Goal: Transaction & Acquisition: Purchase product/service

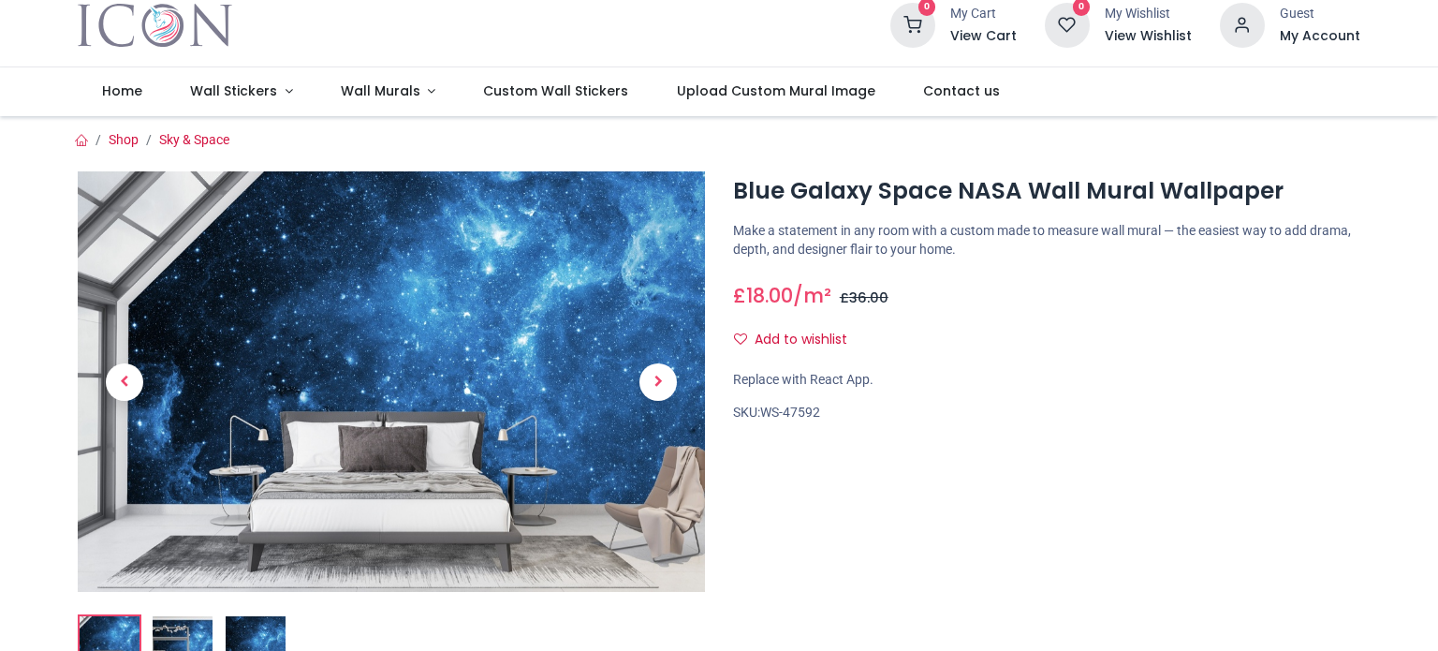
scroll to position [50, 0]
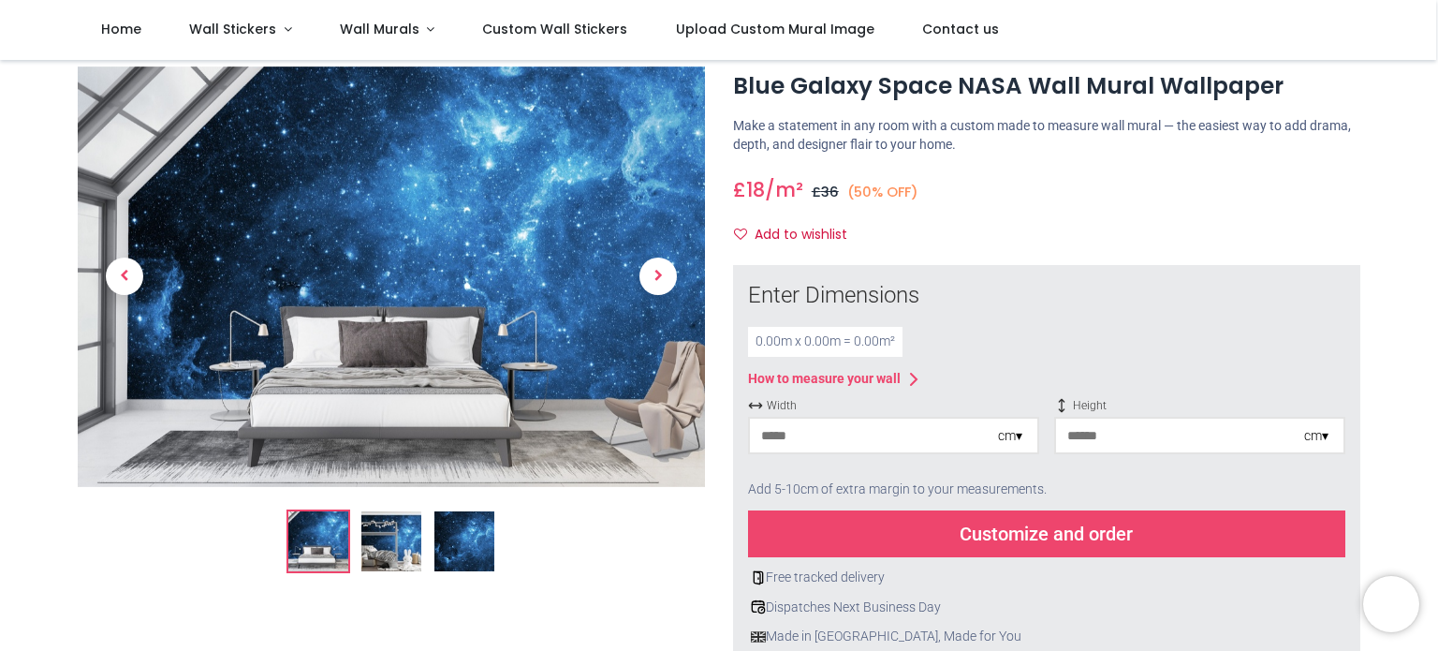
click at [362, 561] on img at bounding box center [391, 541] width 60 height 60
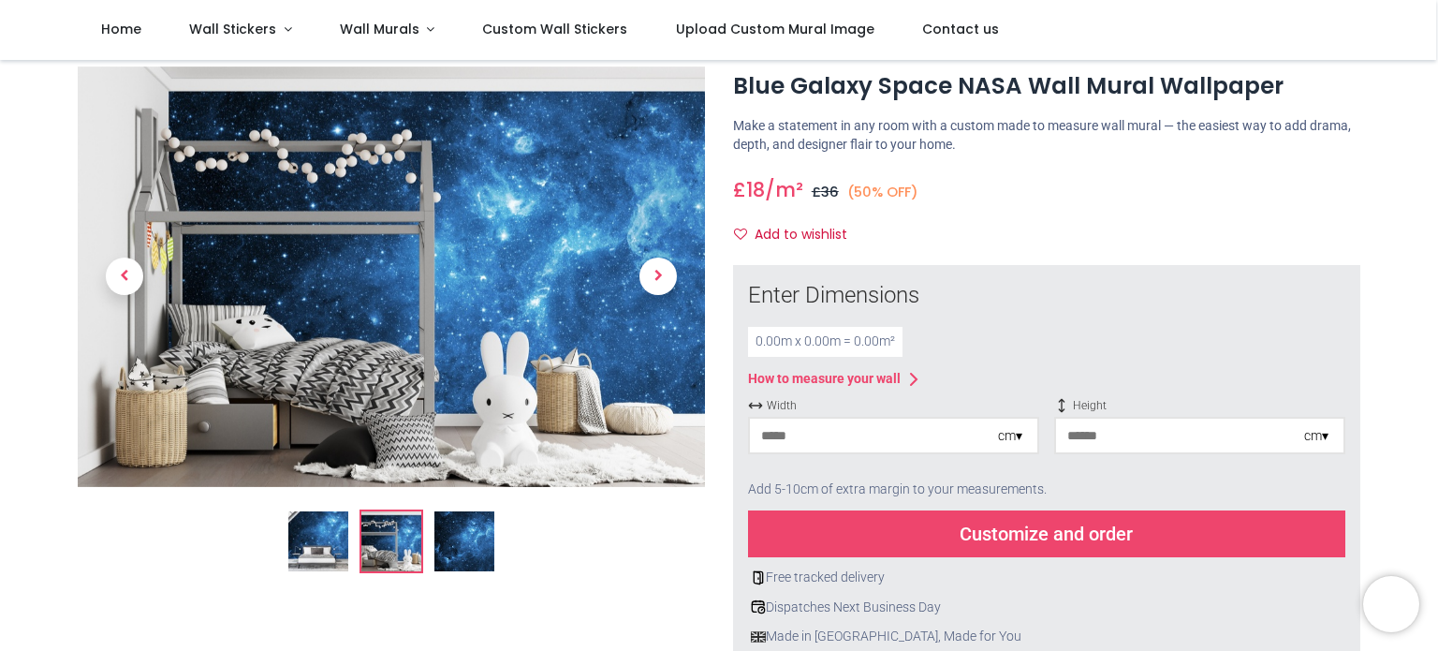
click at [472, 538] on img at bounding box center [464, 541] width 60 height 60
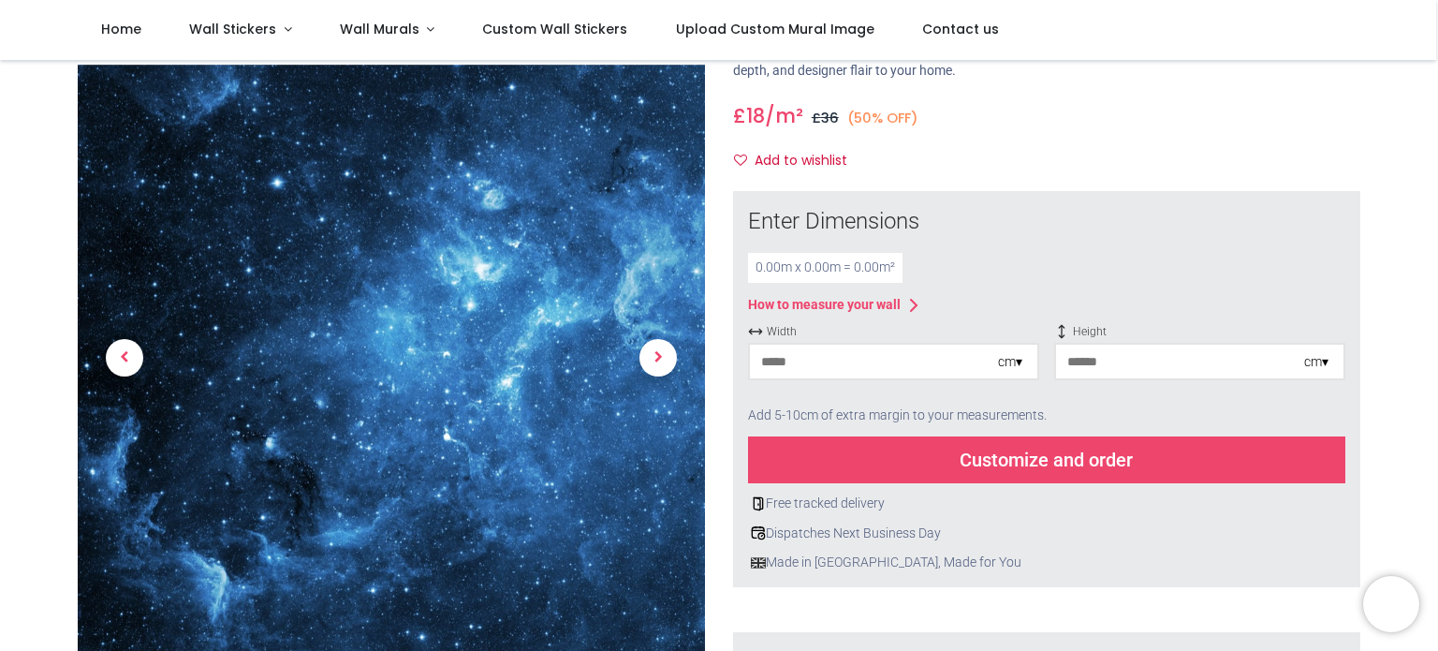
scroll to position [120, 0]
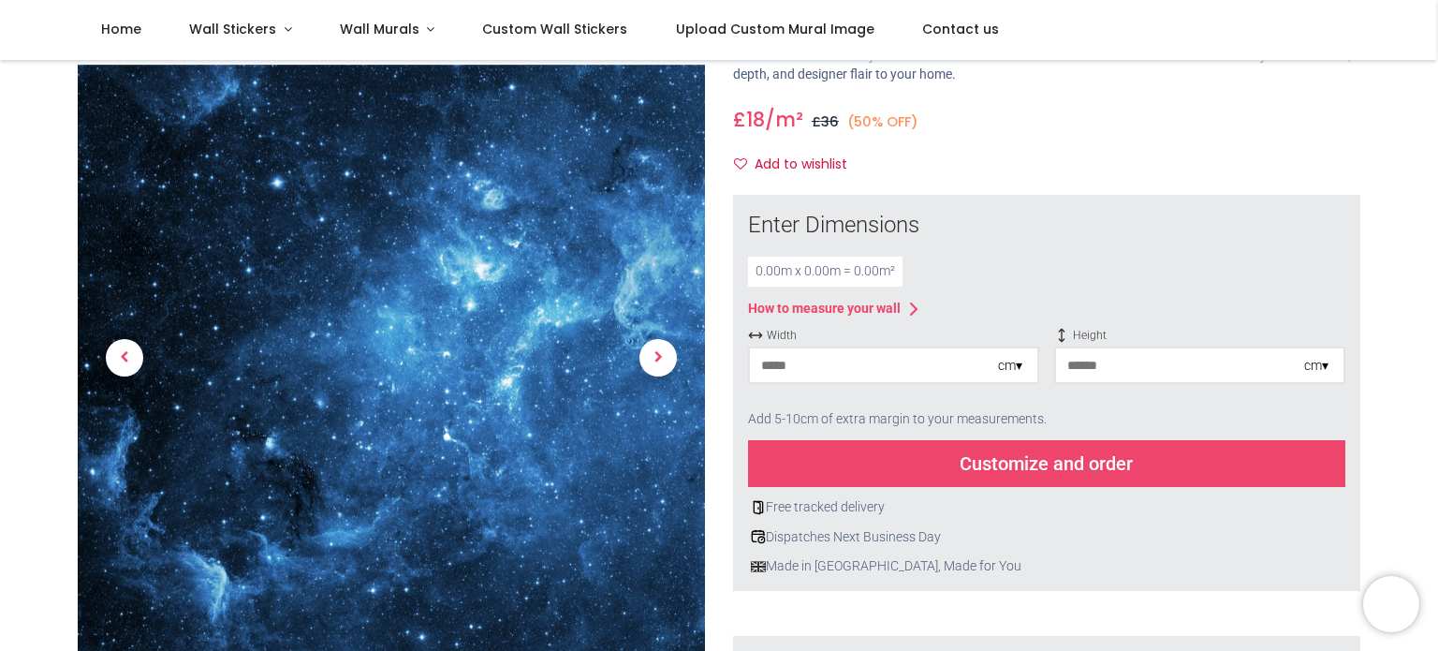
click at [907, 302] on icon at bounding box center [913, 309] width 22 height 22
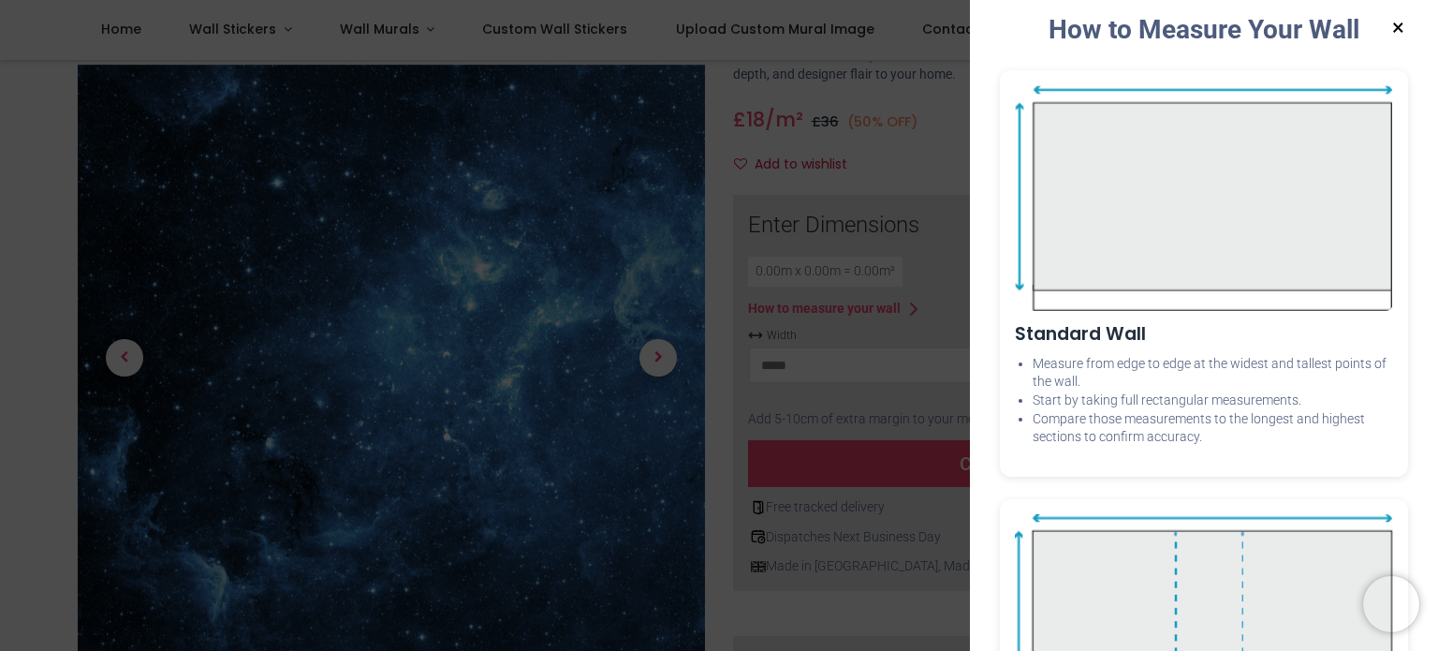
scroll to position [18, 0]
click at [1389, 30] on button "×" at bounding box center [1397, 29] width 23 height 34
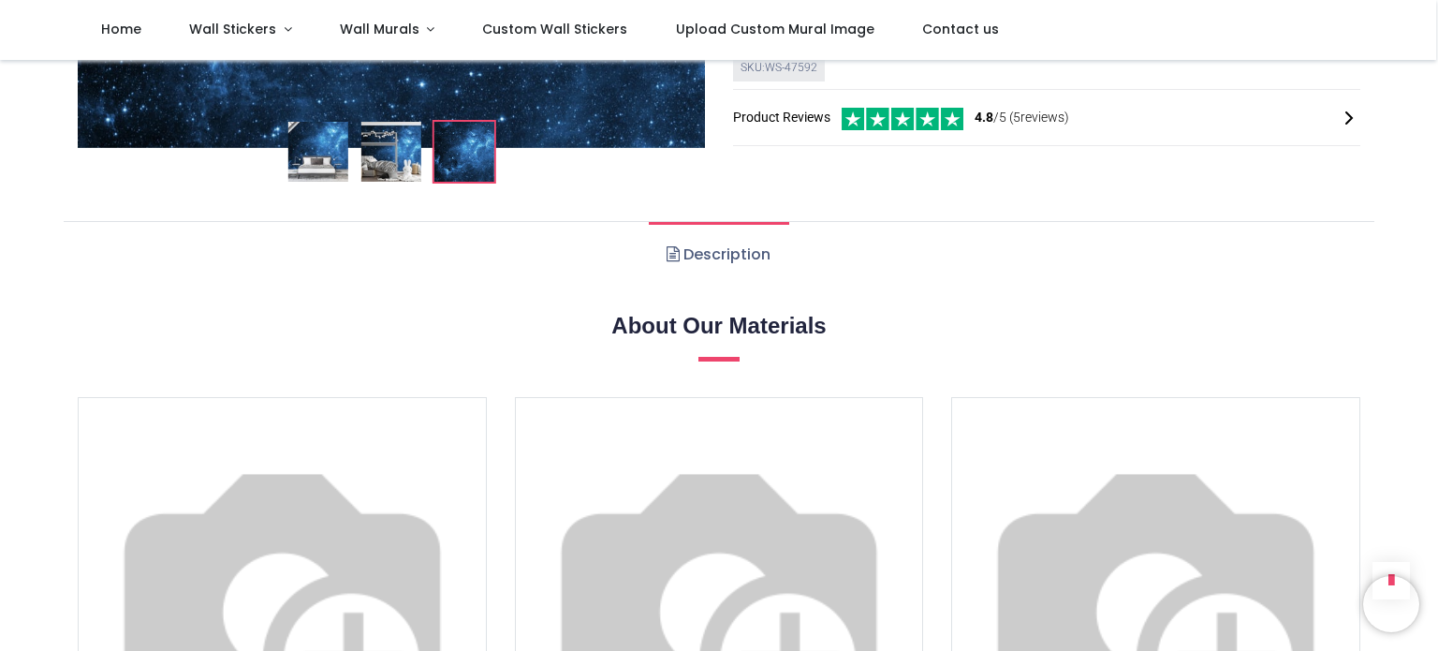
scroll to position [1022, 0]
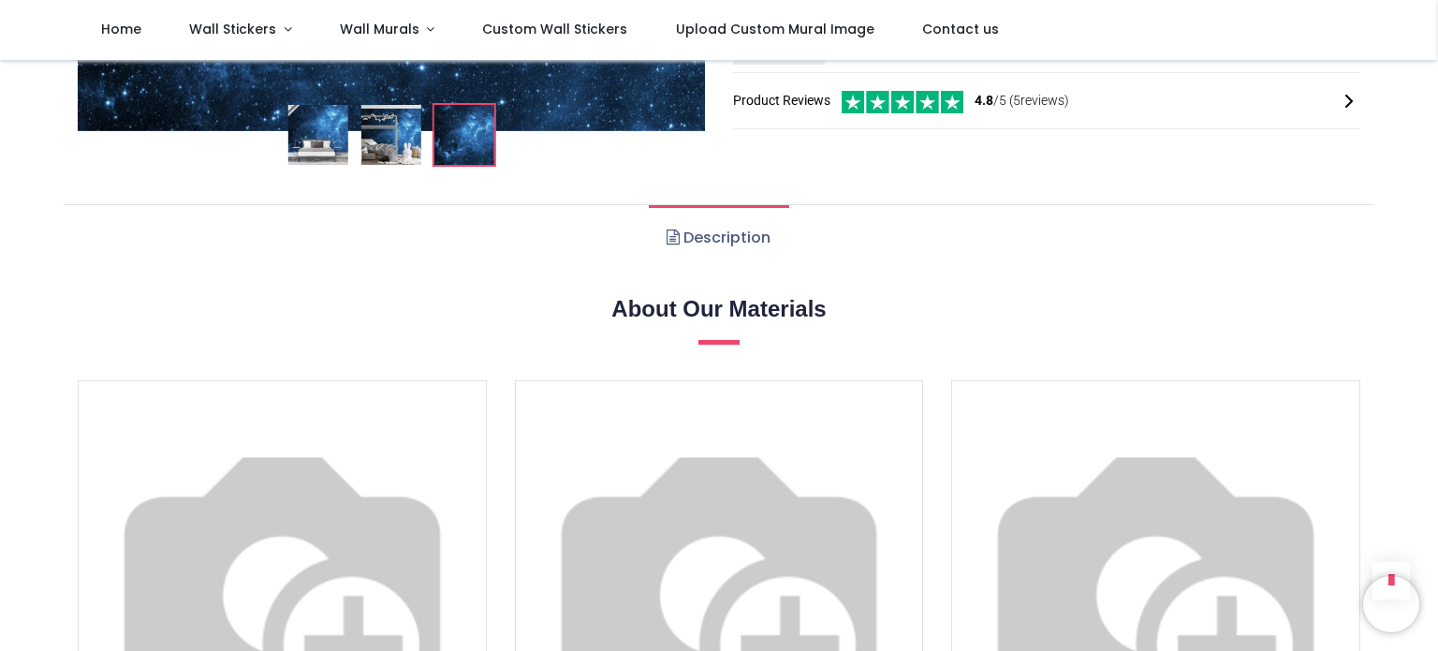
click at [698, 235] on link "Description" at bounding box center [718, 238] width 139 height 66
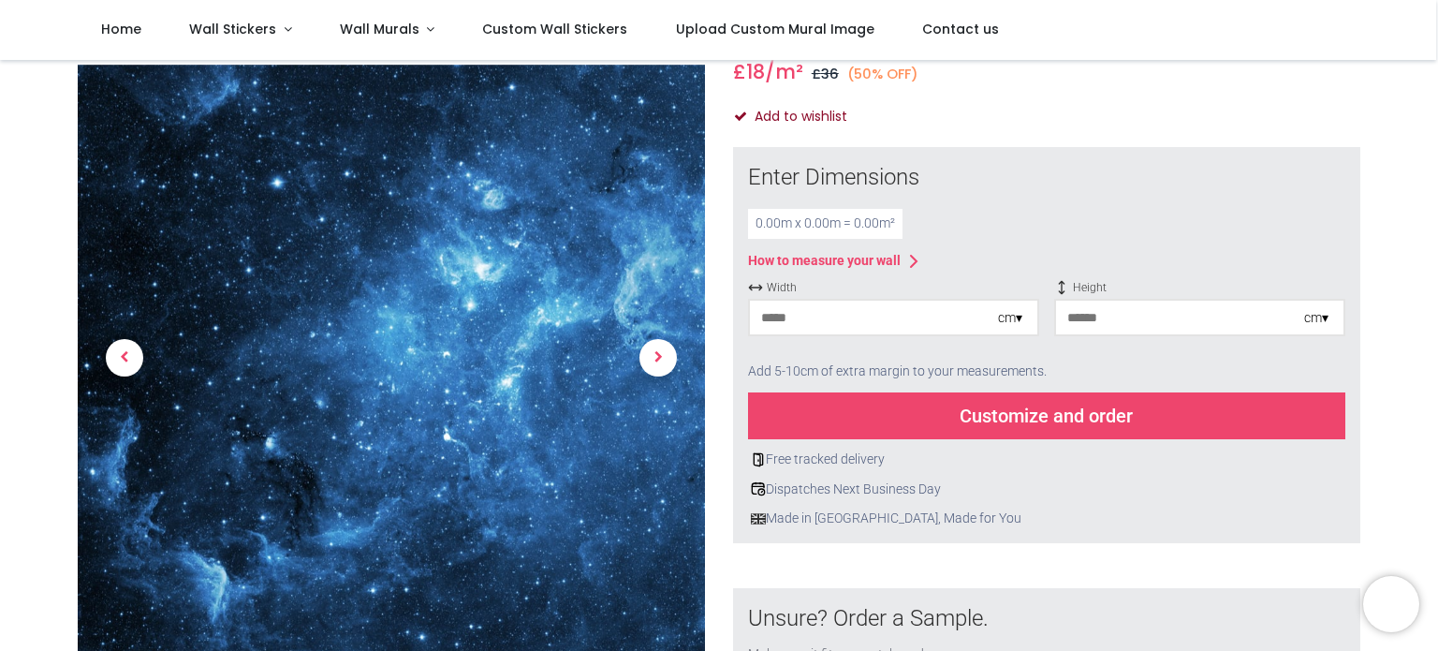
scroll to position [169, 0]
click at [1007, 330] on div "cm ▾" at bounding box center [893, 316] width 291 height 37
click at [1009, 320] on div "cm ▾" at bounding box center [1010, 317] width 24 height 19
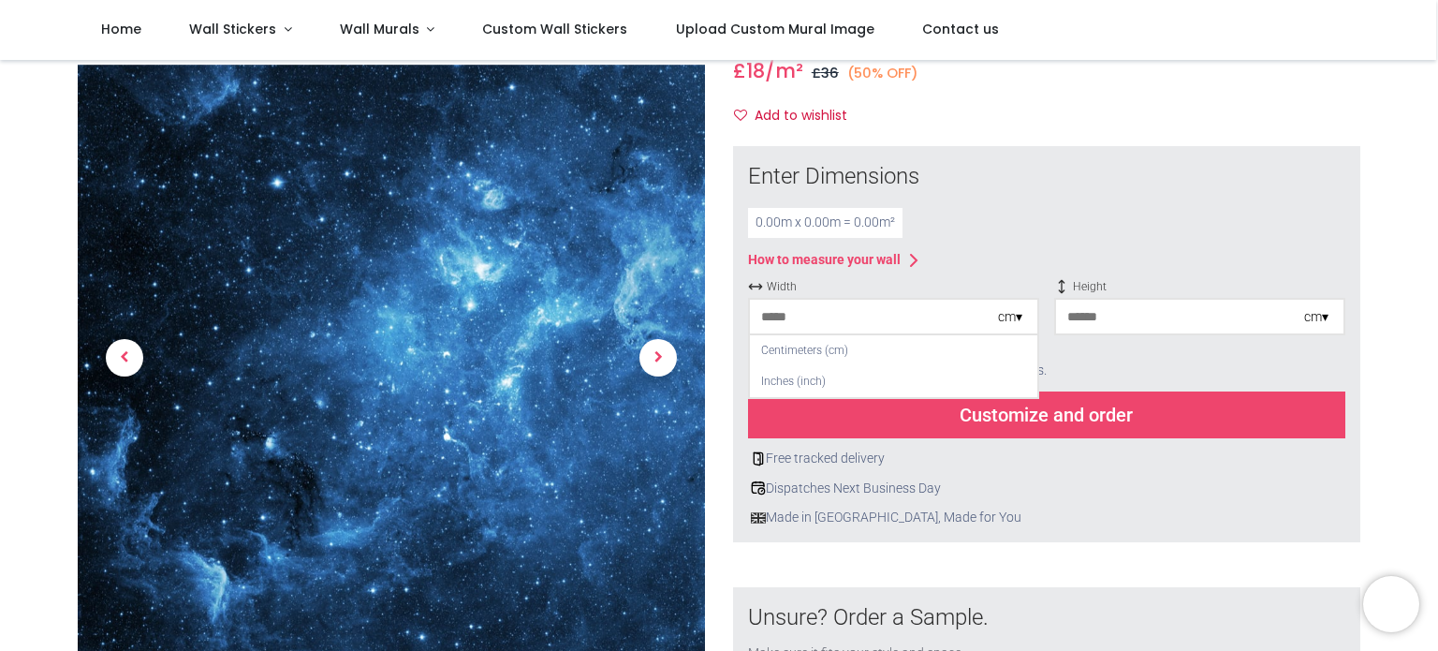
click at [1019, 227] on div "0.00 m x 0.00 m = 0.00 m²" at bounding box center [1046, 223] width 597 height 30
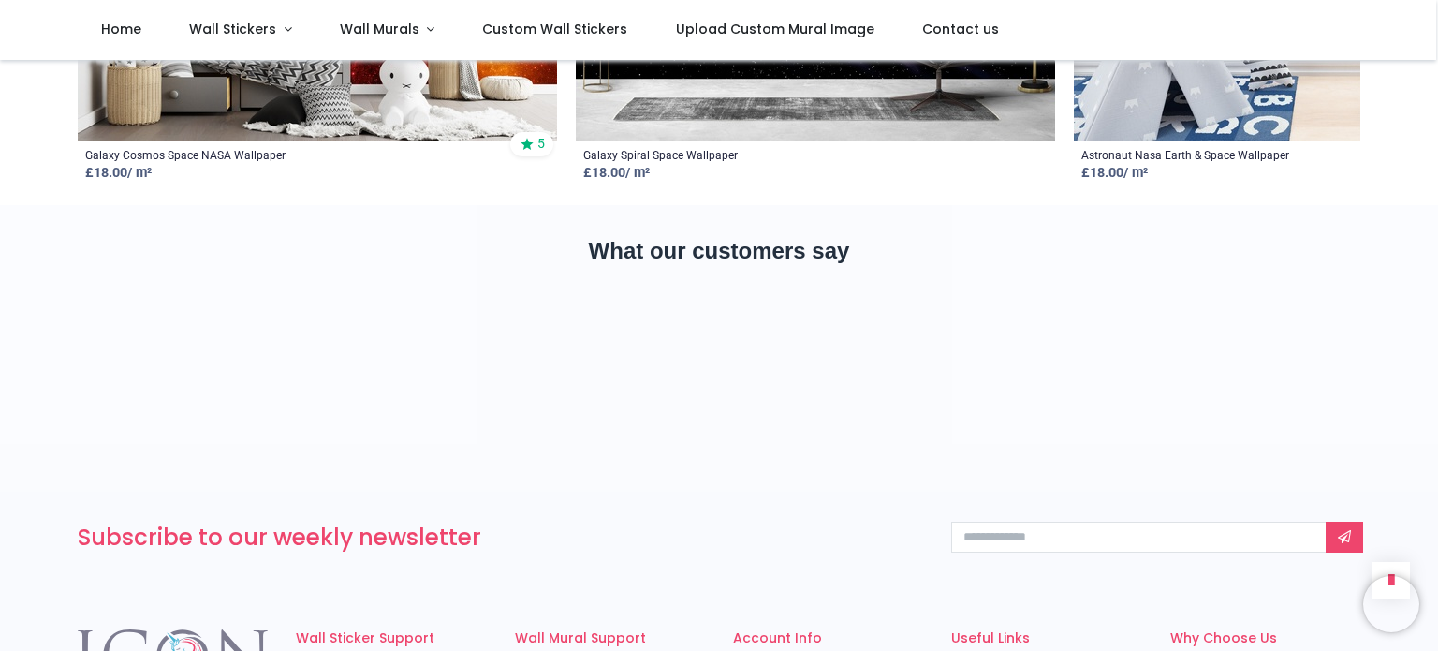
scroll to position [3265, 0]
